Goal: Information Seeking & Learning: Compare options

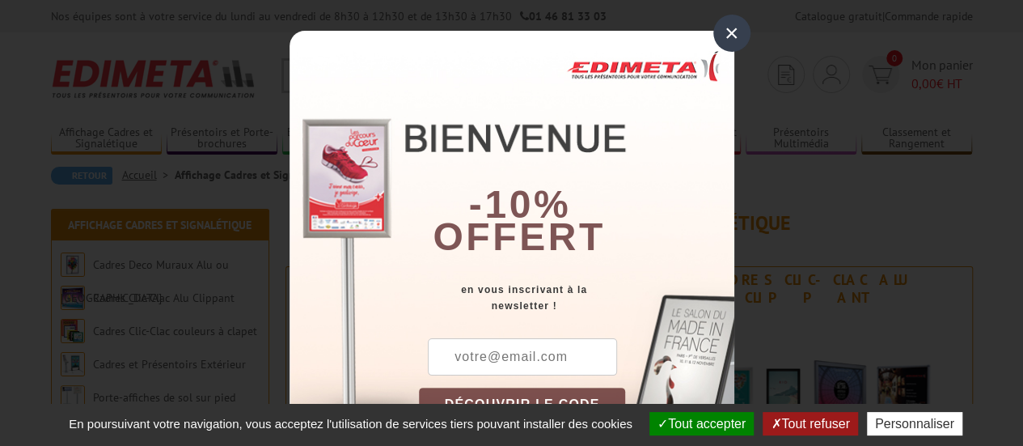
click at [728, 33] on div "×" at bounding box center [731, 33] width 37 height 37
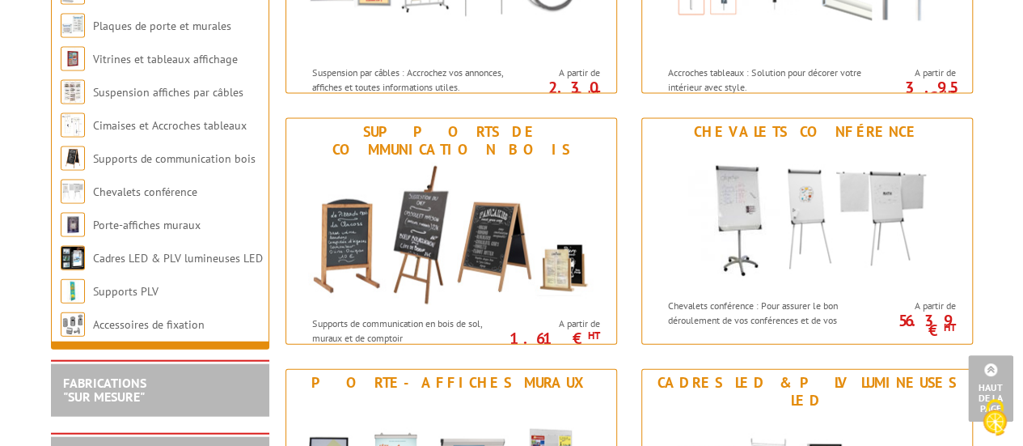
scroll to position [1667, 0]
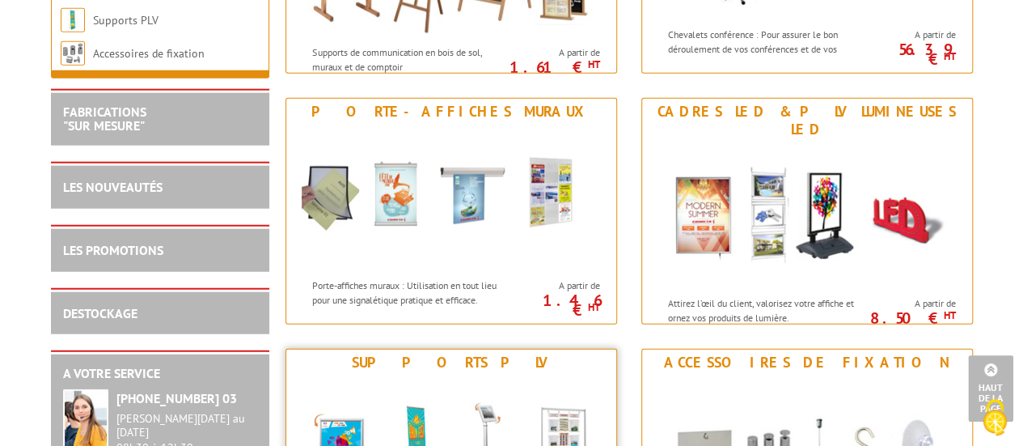
scroll to position [1924, 0]
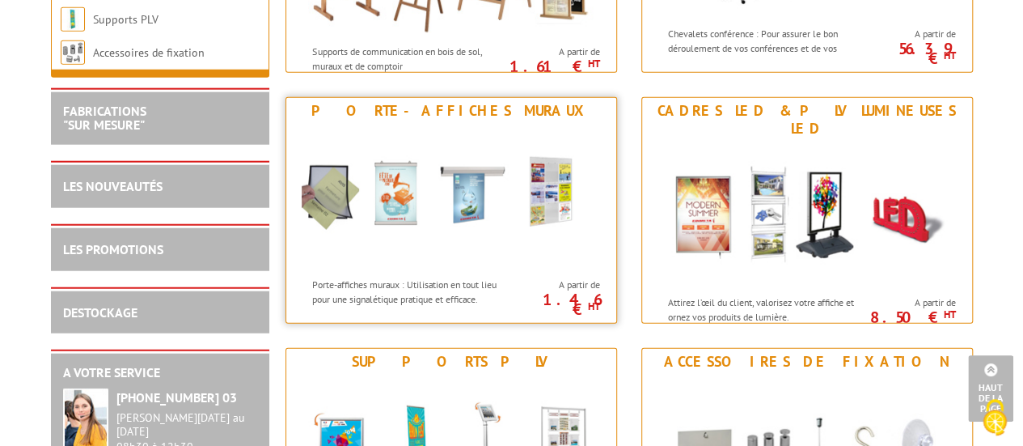
click at [477, 256] on img at bounding box center [451, 197] width 299 height 146
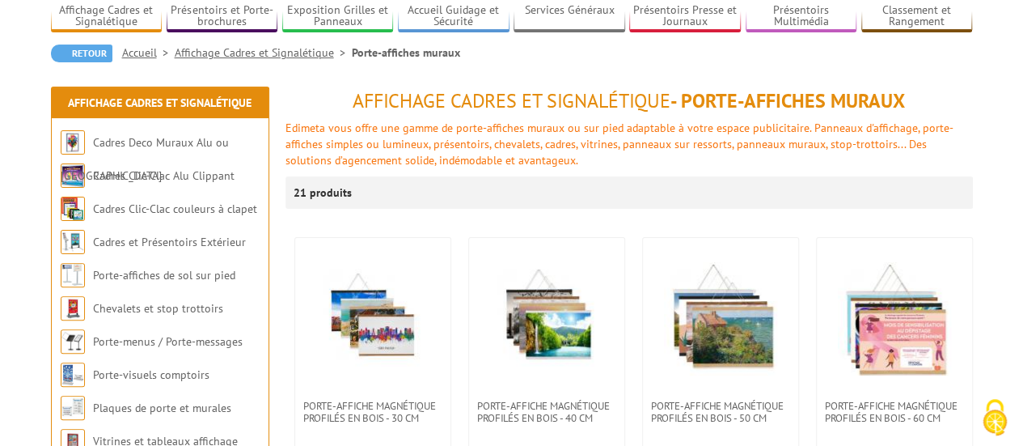
scroll to position [121, 0]
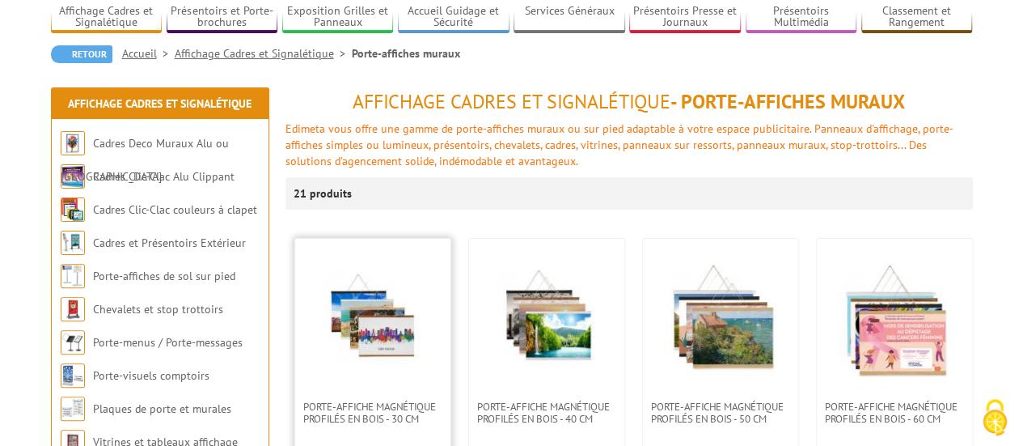
click at [377, 320] on img at bounding box center [372, 319] width 113 height 113
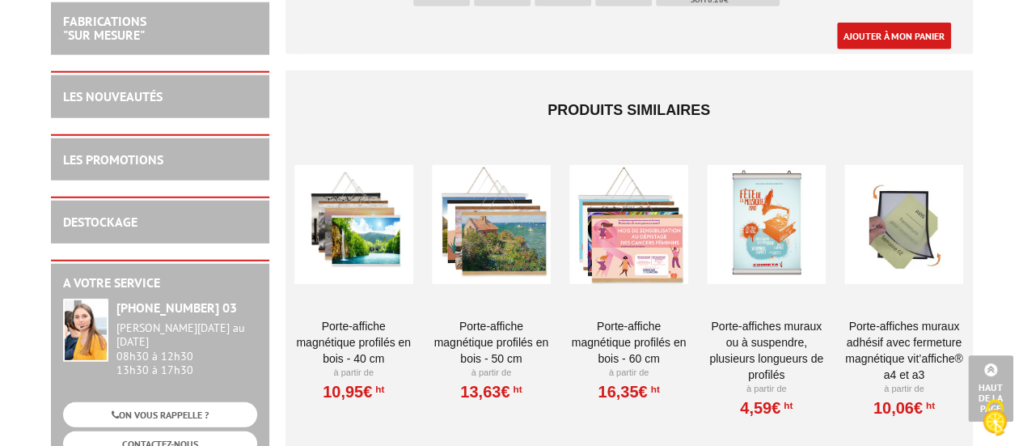
scroll to position [2075, 0]
click at [618, 232] on div at bounding box center [628, 224] width 119 height 162
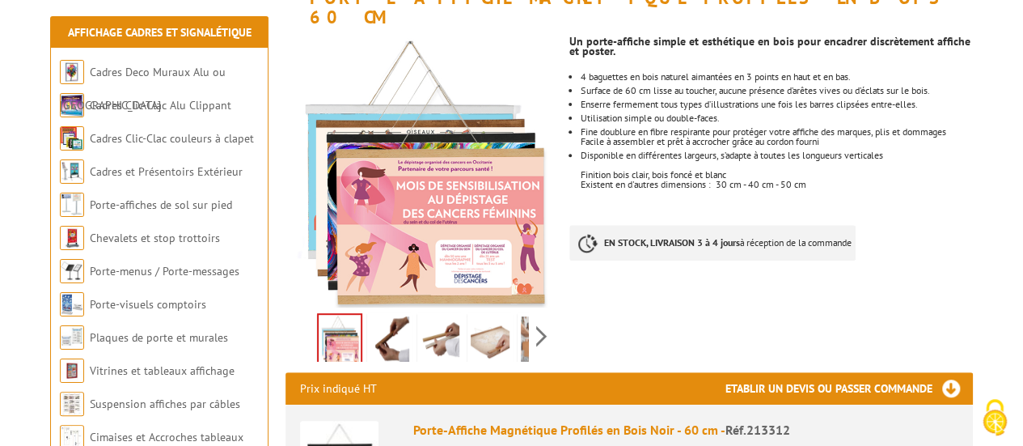
scroll to position [258, 0]
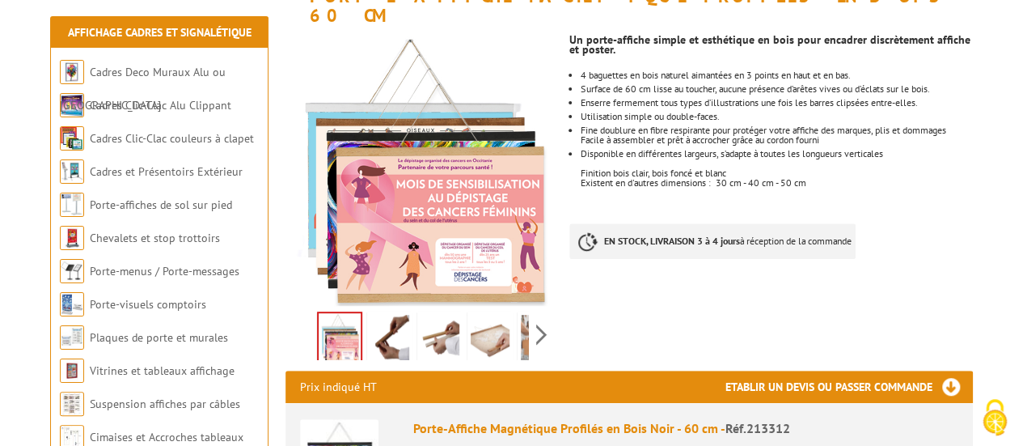
click at [335, 318] on img at bounding box center [340, 338] width 42 height 50
click at [380, 315] on img at bounding box center [389, 340] width 39 height 50
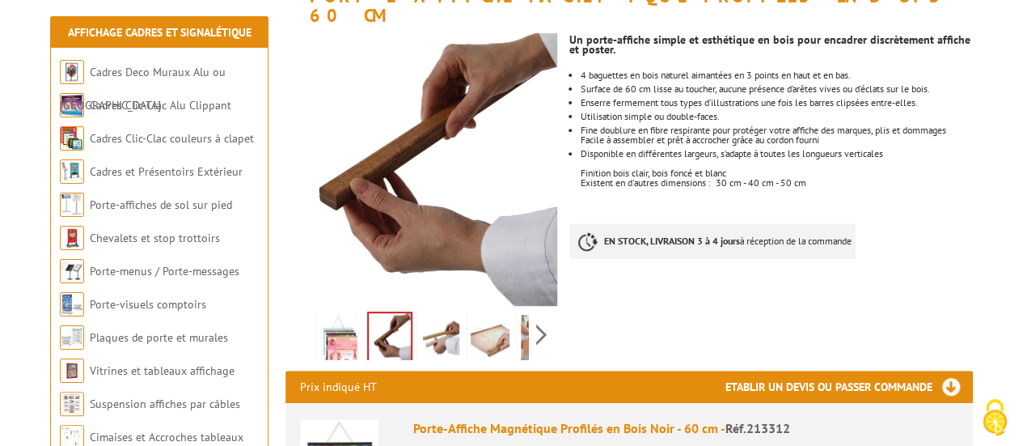
click at [444, 315] on img at bounding box center [440, 340] width 39 height 50
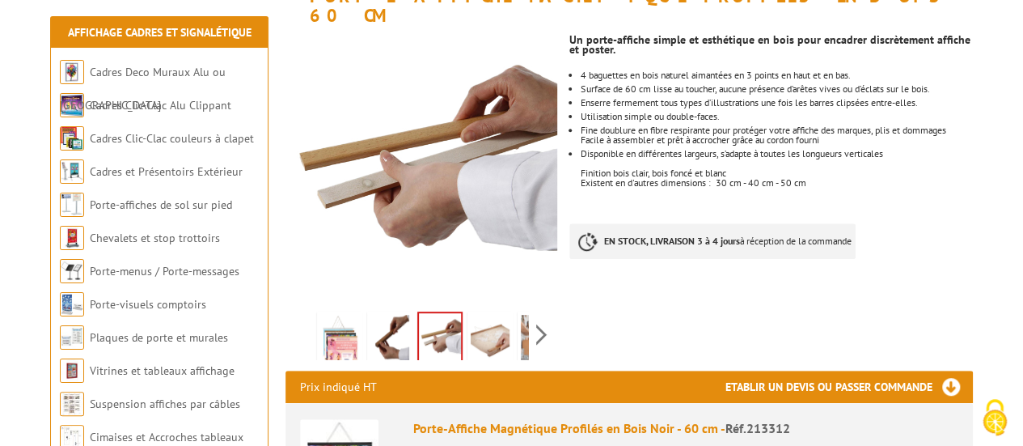
click at [492, 315] on img at bounding box center [490, 340] width 39 height 50
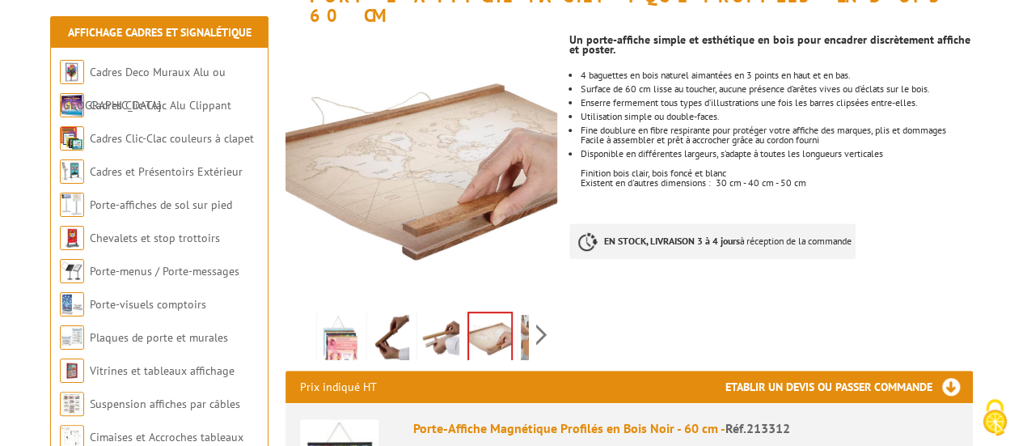
click at [521, 320] on img at bounding box center [540, 340] width 39 height 50
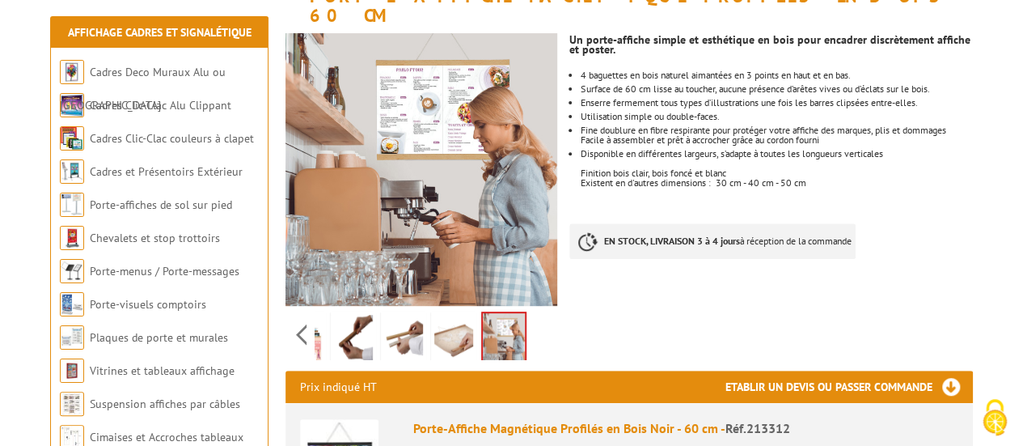
click at [455, 315] on img at bounding box center [453, 340] width 39 height 50
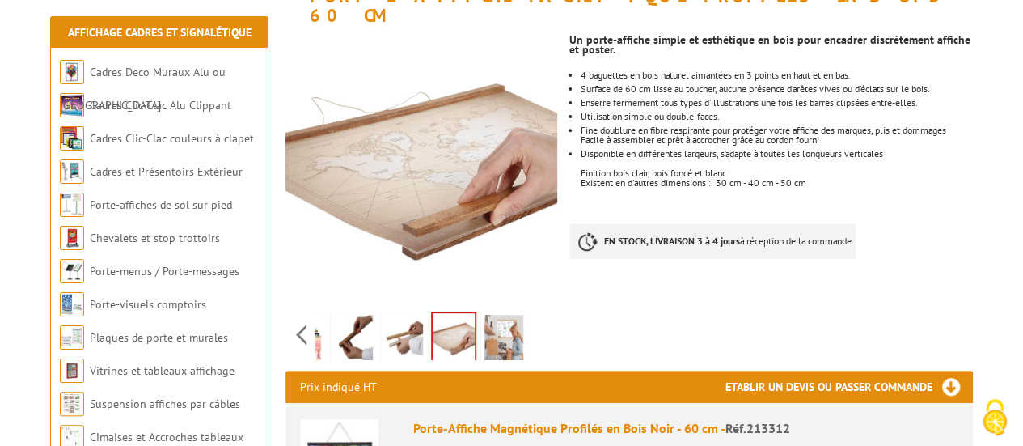
click at [510, 326] on img at bounding box center [504, 340] width 39 height 50
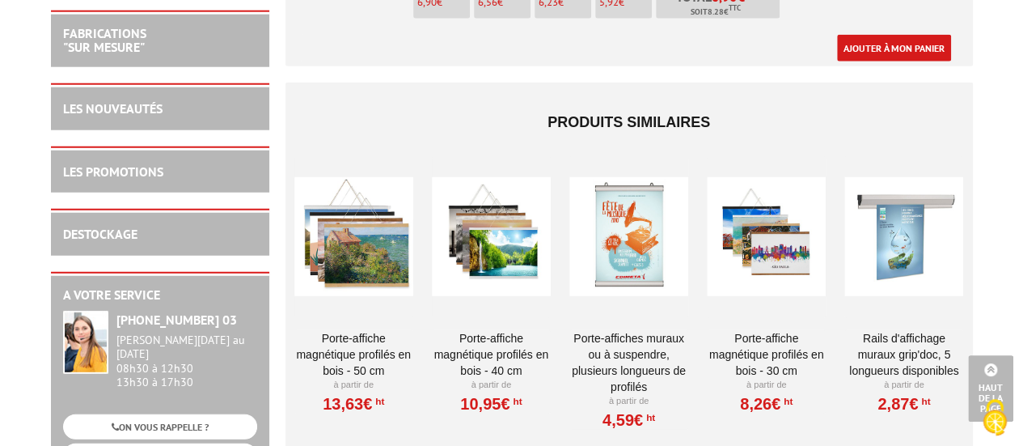
scroll to position [2063, 0]
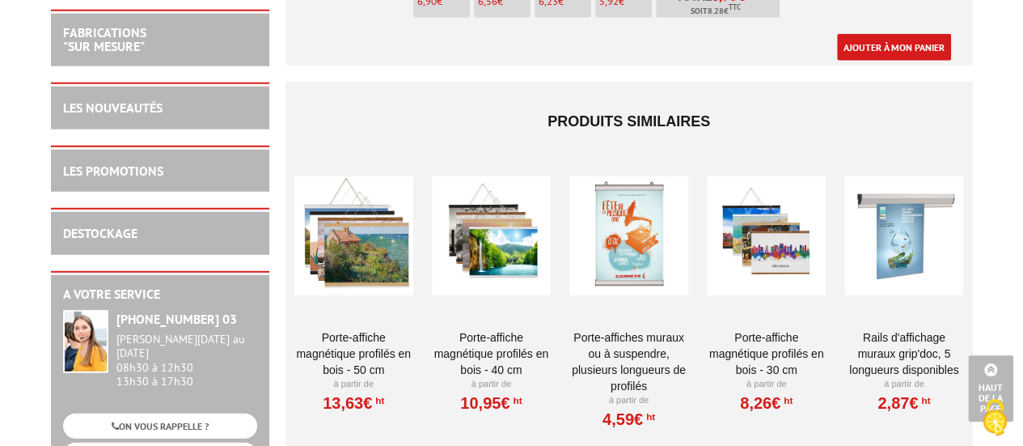
click at [891, 213] on div at bounding box center [903, 236] width 119 height 162
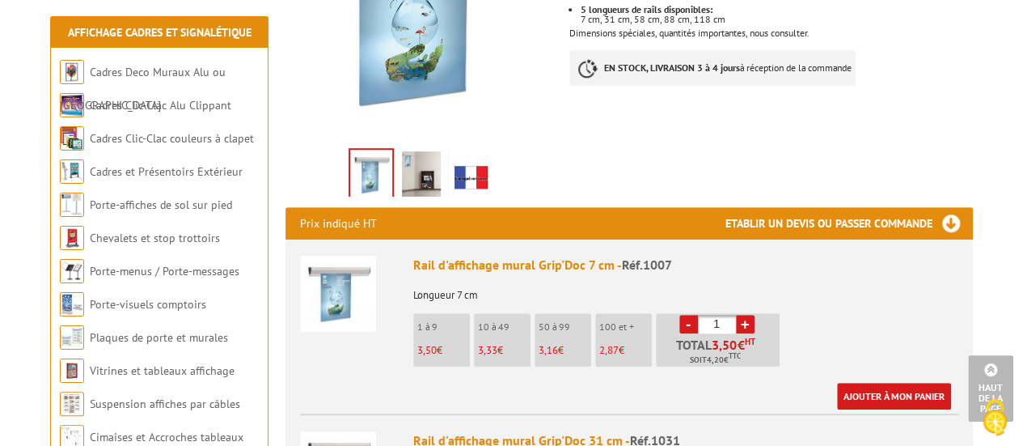
scroll to position [422, 0]
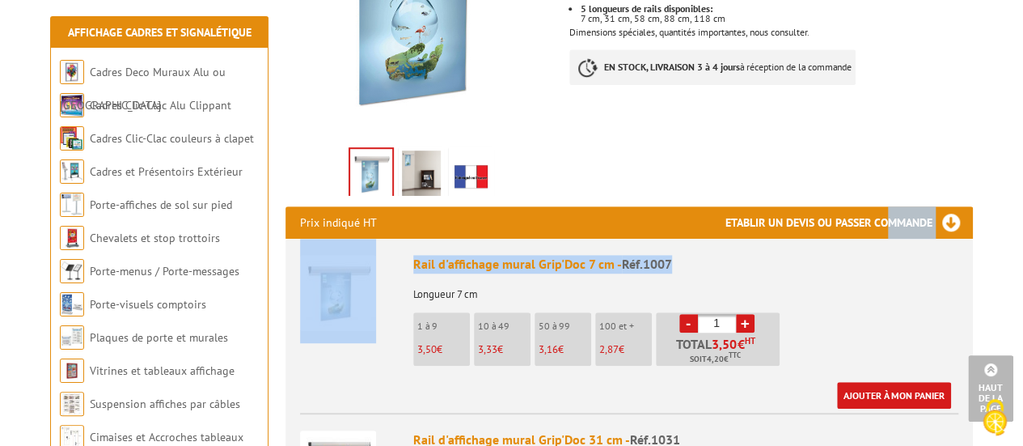
drag, startPoint x: 878, startPoint y: 124, endPoint x: 872, endPoint y: 96, distance: 28.3
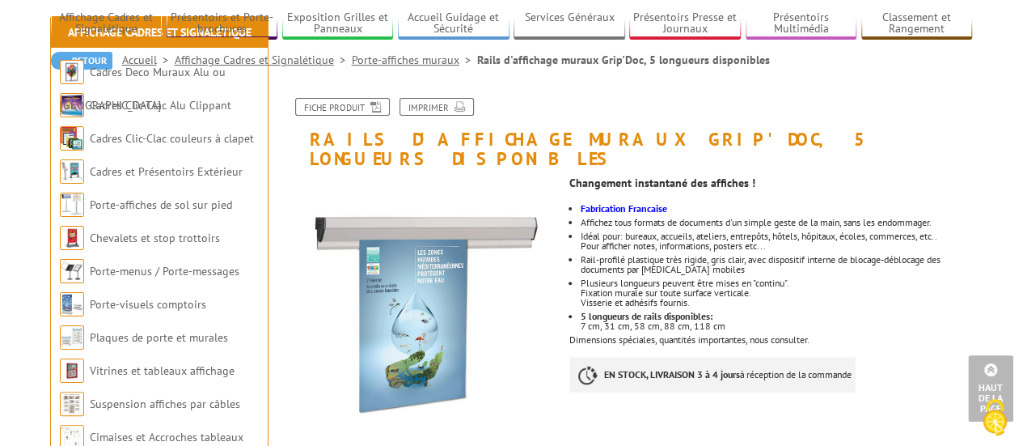
scroll to position [0, 0]
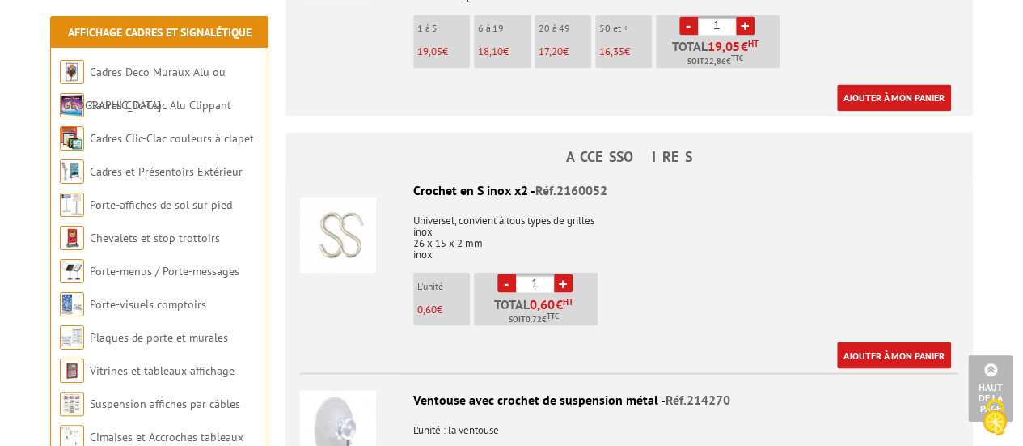
scroll to position [1365, 0]
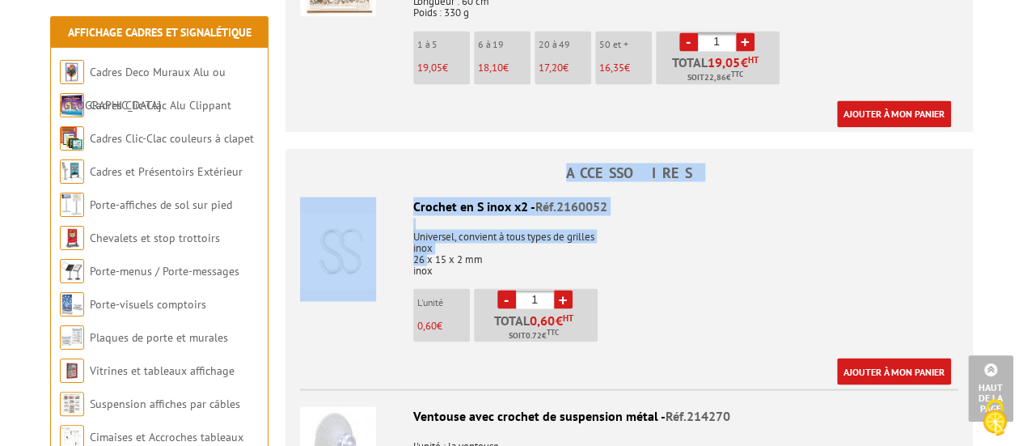
drag, startPoint x: 424, startPoint y: 137, endPoint x: 422, endPoint y: 274, distance: 137.5
